Goal: Task Accomplishment & Management: Use online tool/utility

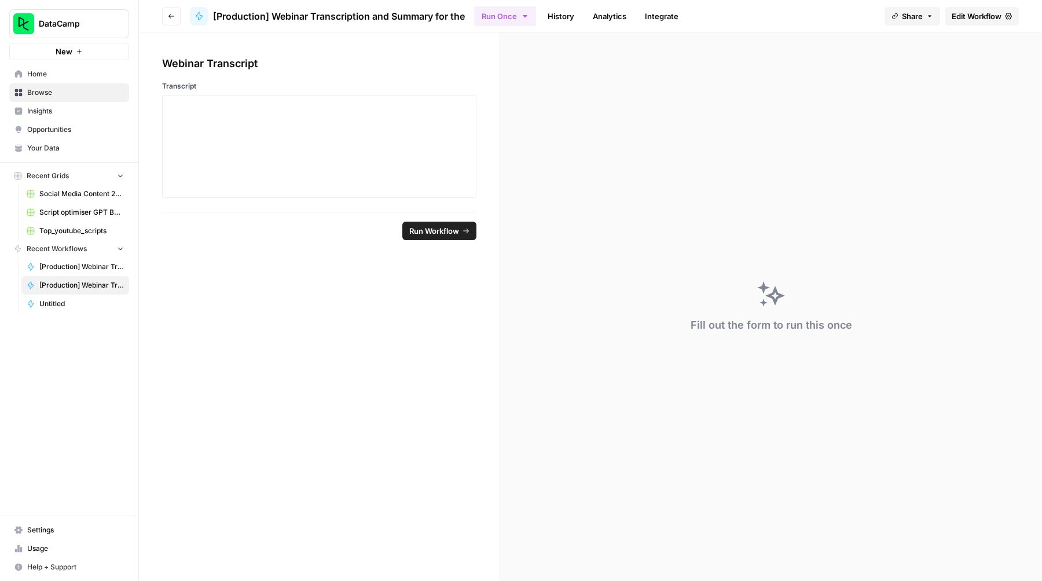
click at [336, 17] on span "[Production] Webinar Transcription and Summary for the" at bounding box center [339, 16] width 252 height 14
click at [171, 18] on icon "button" at bounding box center [171, 16] width 7 height 7
click at [39, 94] on span "Browse" at bounding box center [75, 92] width 97 height 10
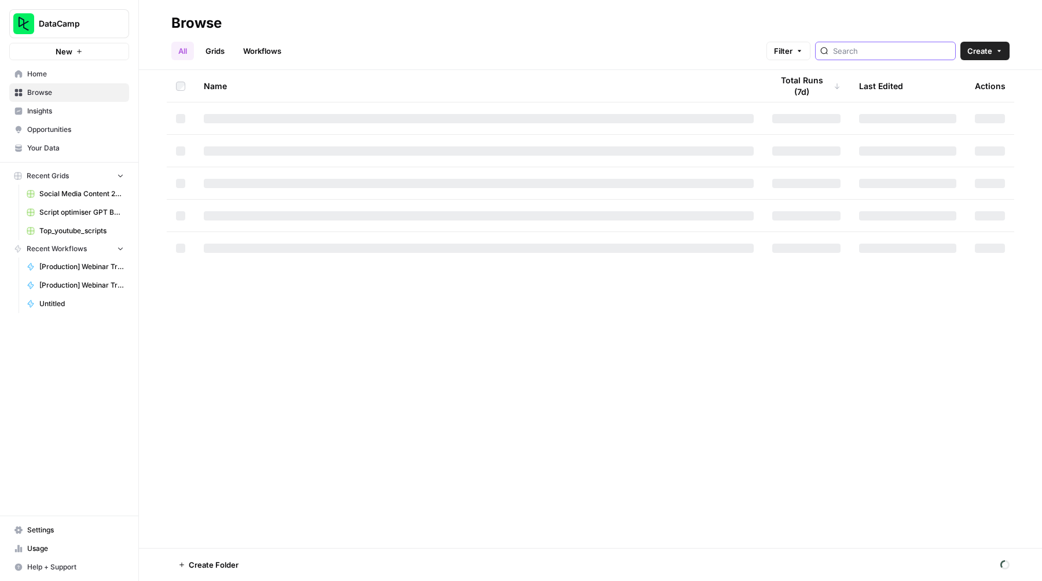
click at [878, 48] on input "search" at bounding box center [891, 51] width 117 height 12
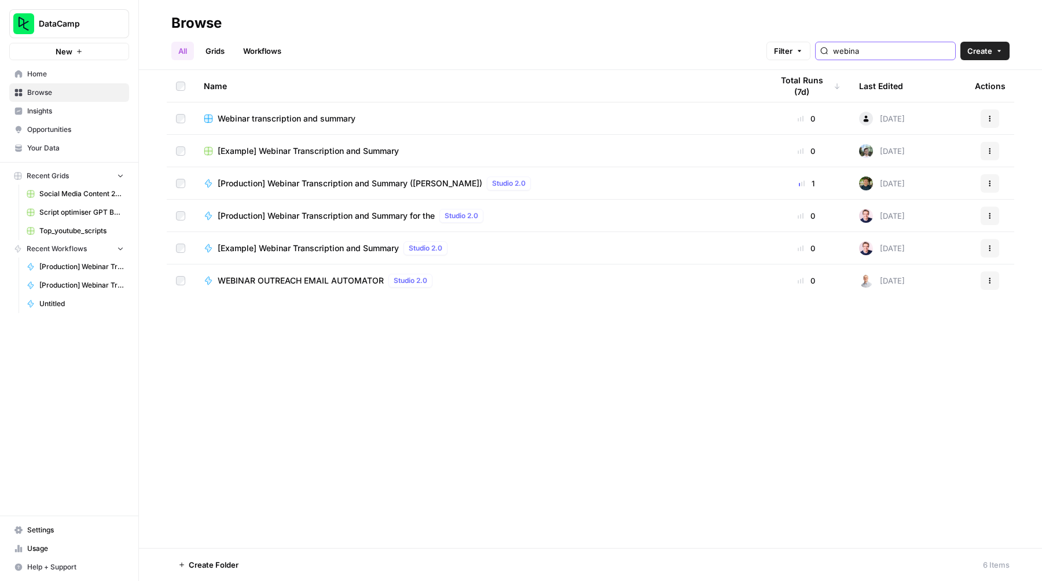
type input "webina"
click at [396, 185] on span "[Production] Webinar Transcription and Summary ([PERSON_NAME])" at bounding box center [350, 184] width 264 height 12
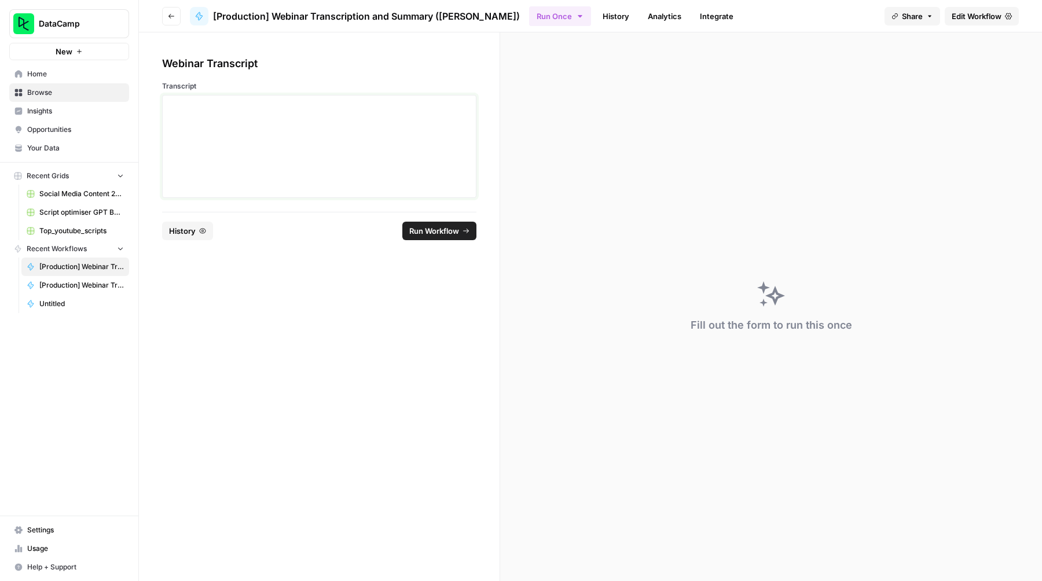
click at [311, 152] on div at bounding box center [319, 146] width 299 height 93
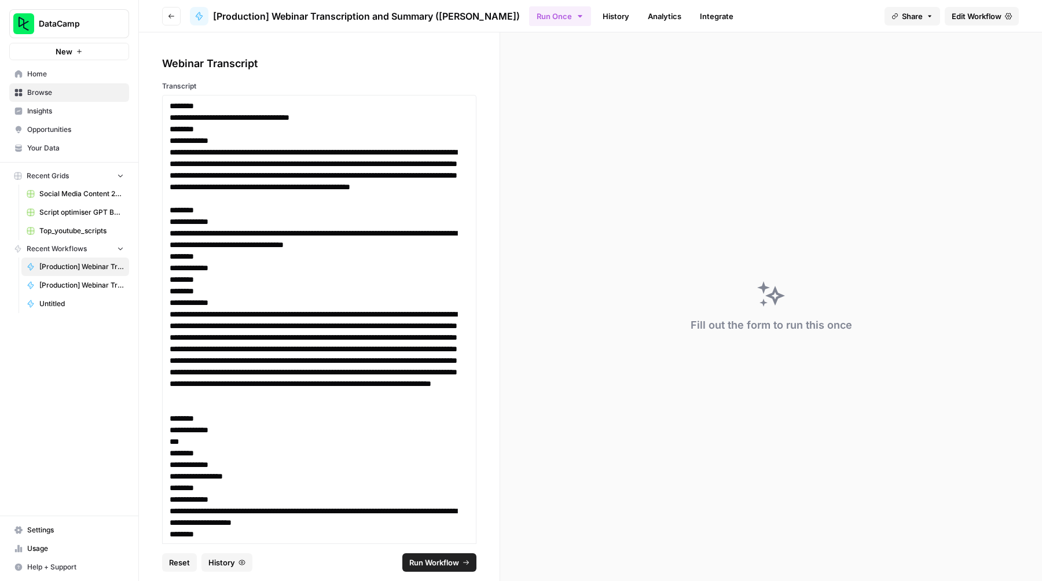
click at [431, 560] on span "Run Workflow" at bounding box center [434, 563] width 50 height 12
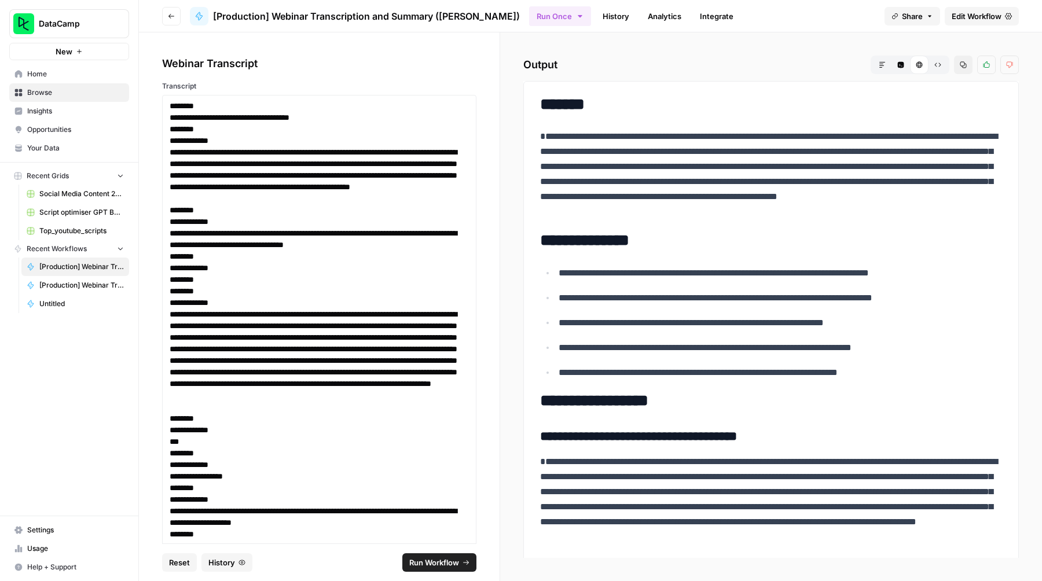
drag, startPoint x: 914, startPoint y: 538, endPoint x: 535, endPoint y: 100, distance: 579.2
click at [535, 100] on div "**********" at bounding box center [771, 521] width 476 height 860
